Goal: Check status: Check status

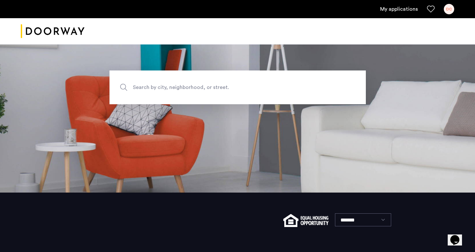
scroll to position [97, 0]
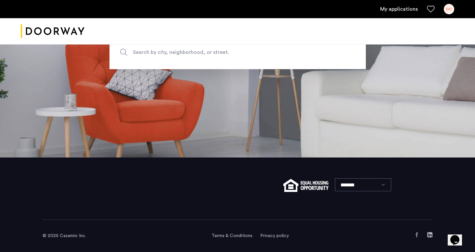
click at [406, 8] on link "My applications" at bounding box center [399, 9] width 38 height 8
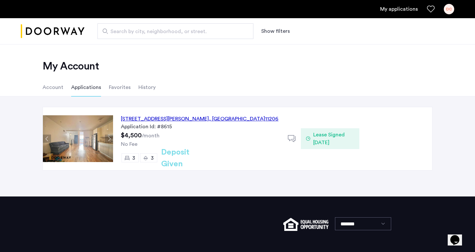
click at [199, 120] on div "[STREET_ADDRESS][PERSON_NAME]" at bounding box center [200, 119] width 158 height 8
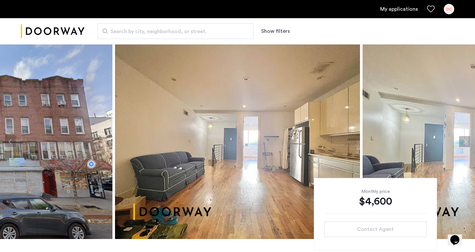
click at [412, 8] on link "My applications" at bounding box center [399, 9] width 38 height 8
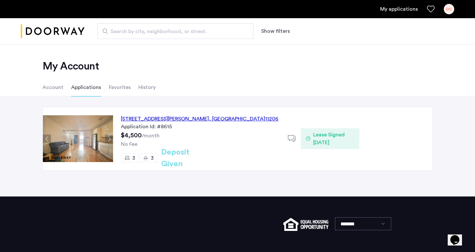
click at [192, 157] on h2 "Deposit Given" at bounding box center [187, 157] width 52 height 23
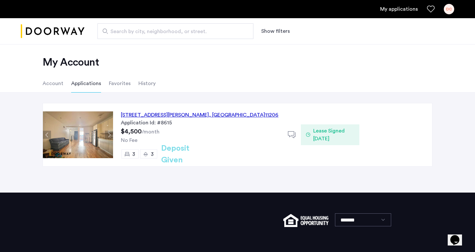
click at [51, 84] on li "Account" at bounding box center [53, 83] width 21 height 18
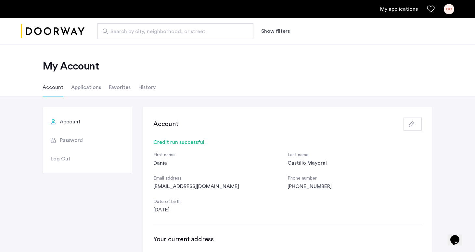
click at [113, 88] on li "Favorites" at bounding box center [120, 87] width 22 height 18
